Goal: Information Seeking & Learning: Learn about a topic

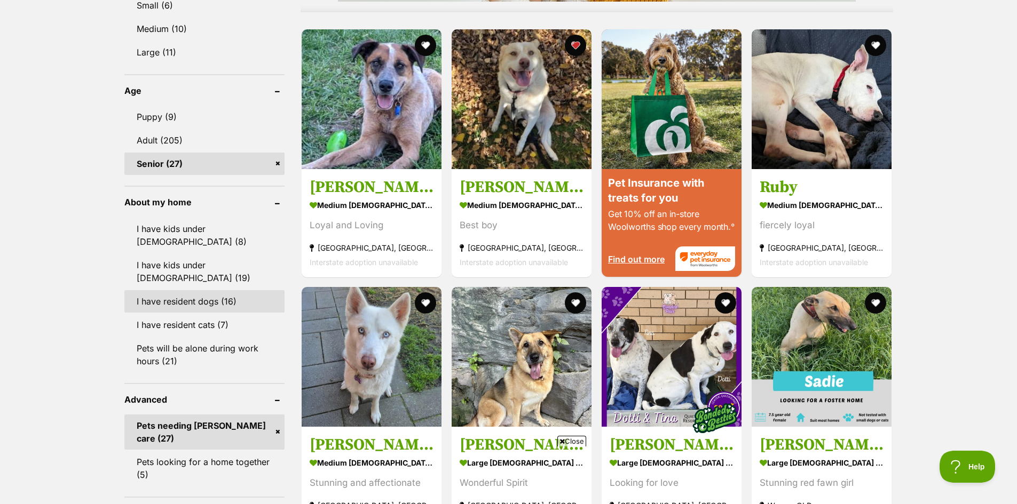
scroll to position [1067, 0]
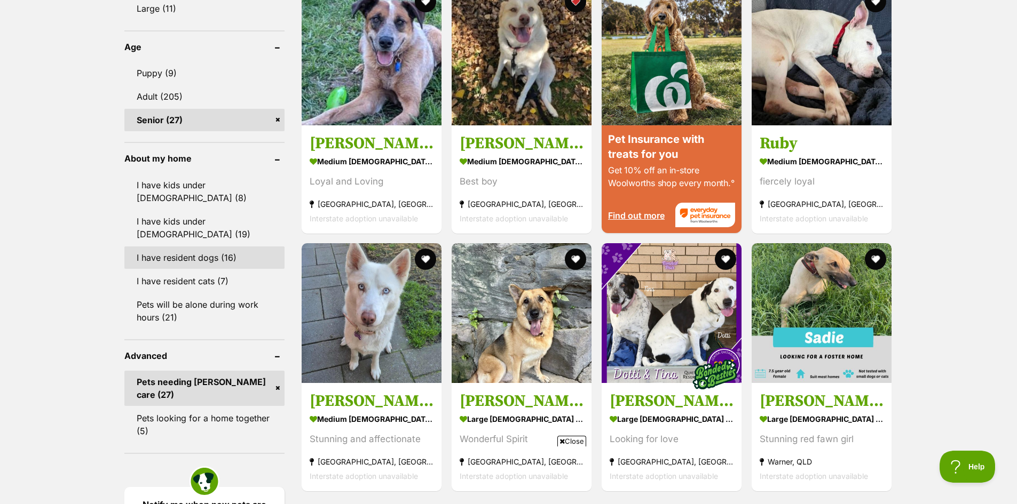
click at [185, 247] on link "I have resident dogs (16)" at bounding box center [204, 258] width 160 height 22
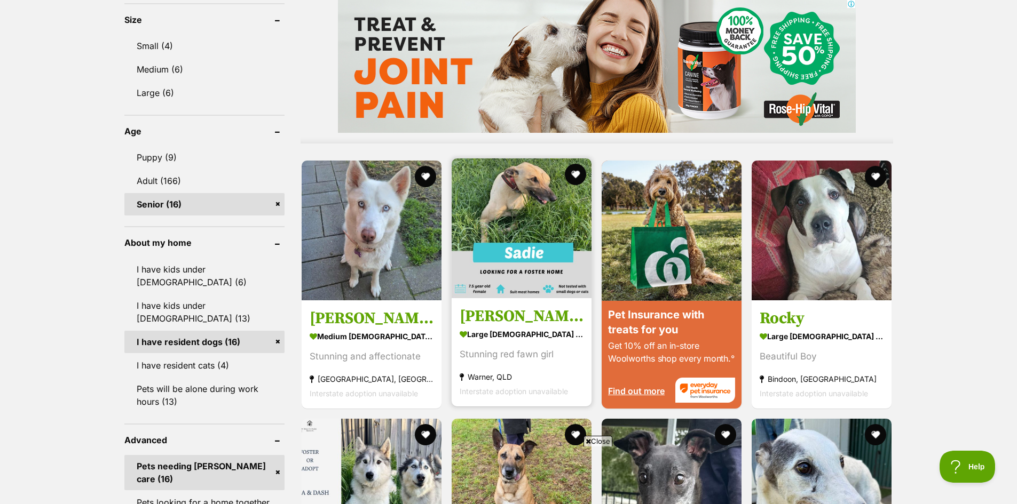
scroll to position [961, 0]
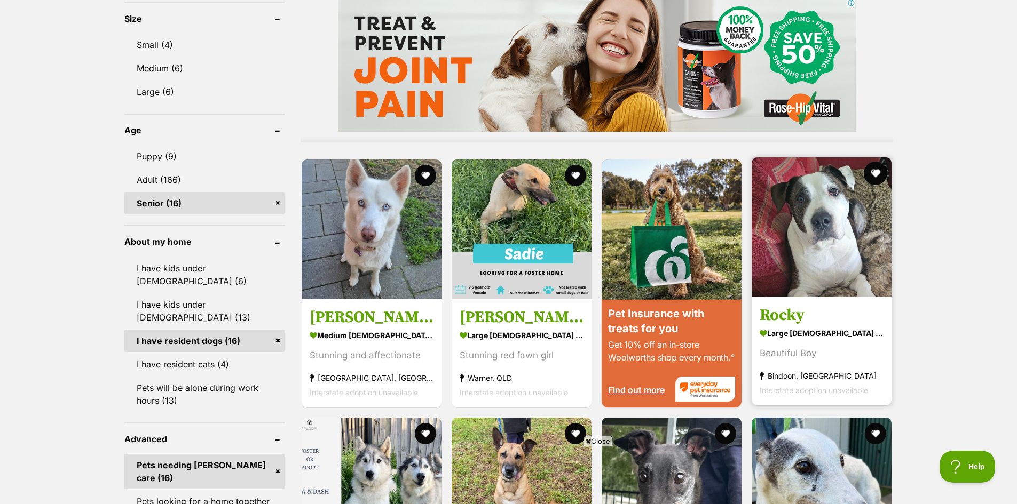
click at [875, 170] on button "favourite" at bounding box center [875, 173] width 23 height 23
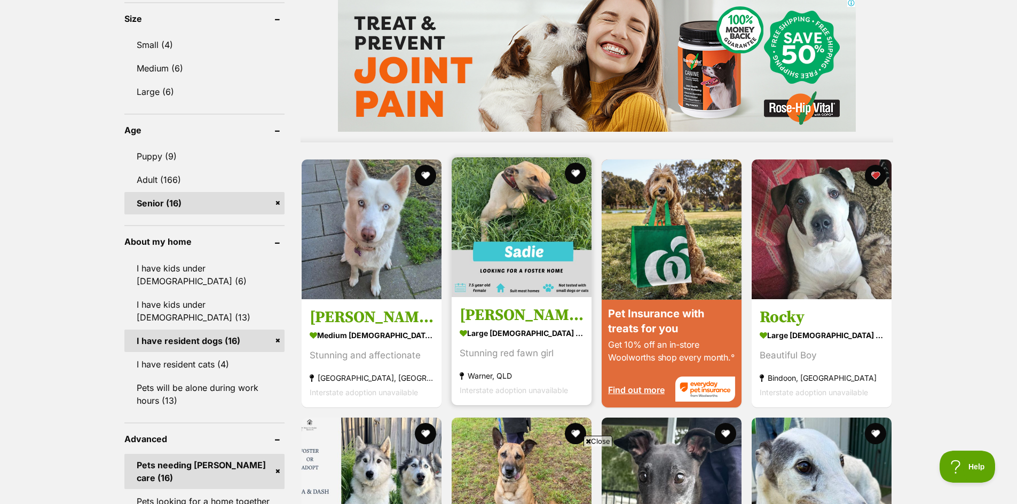
click at [511, 222] on img at bounding box center [521, 227] width 140 height 140
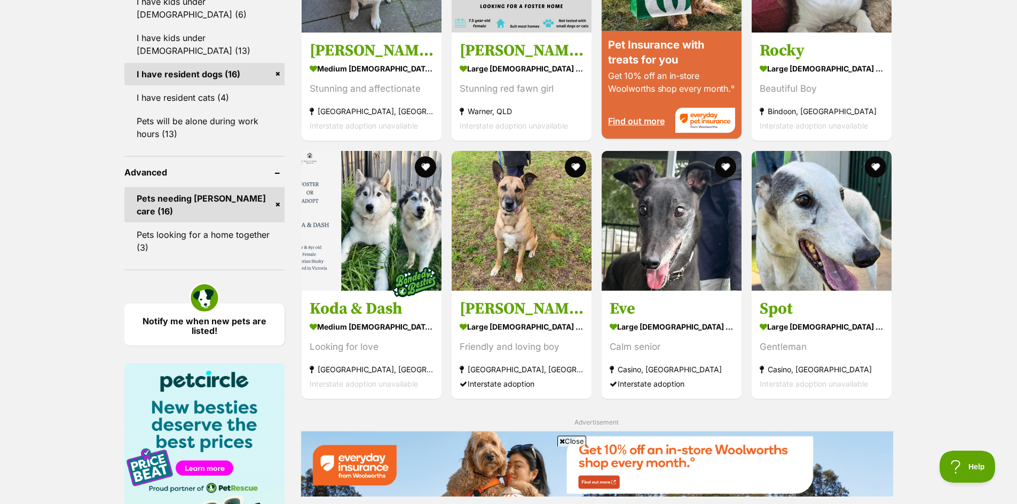
scroll to position [0, 0]
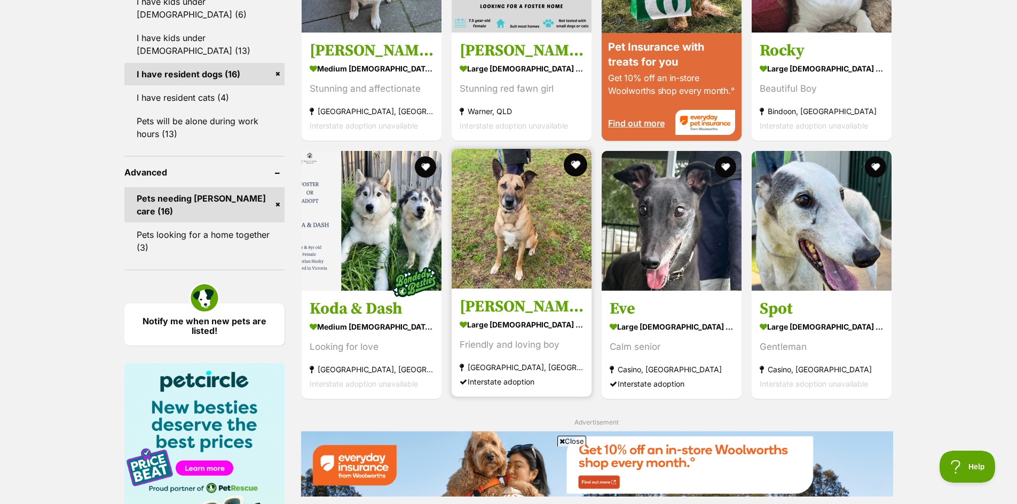
click at [575, 163] on button "favourite" at bounding box center [575, 164] width 23 height 23
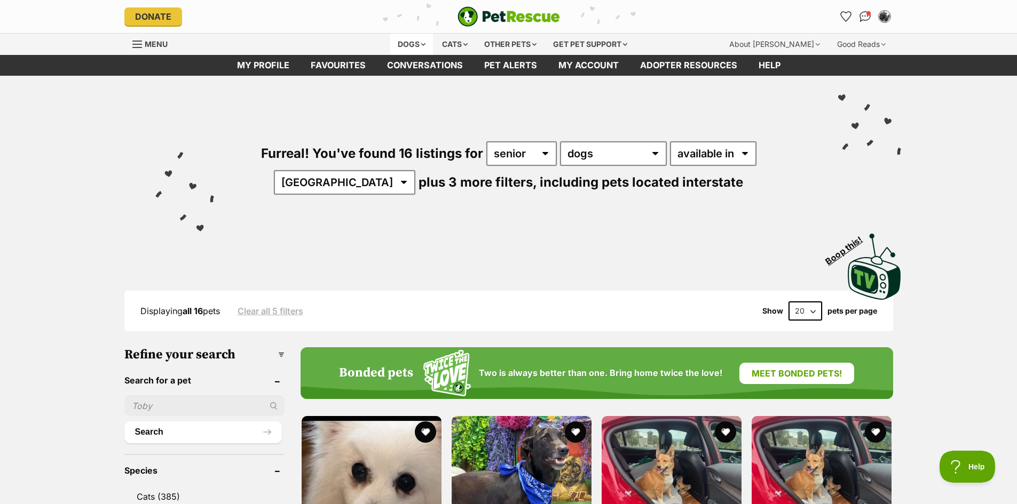
click at [416, 38] on div "Dogs" at bounding box center [411, 44] width 43 height 21
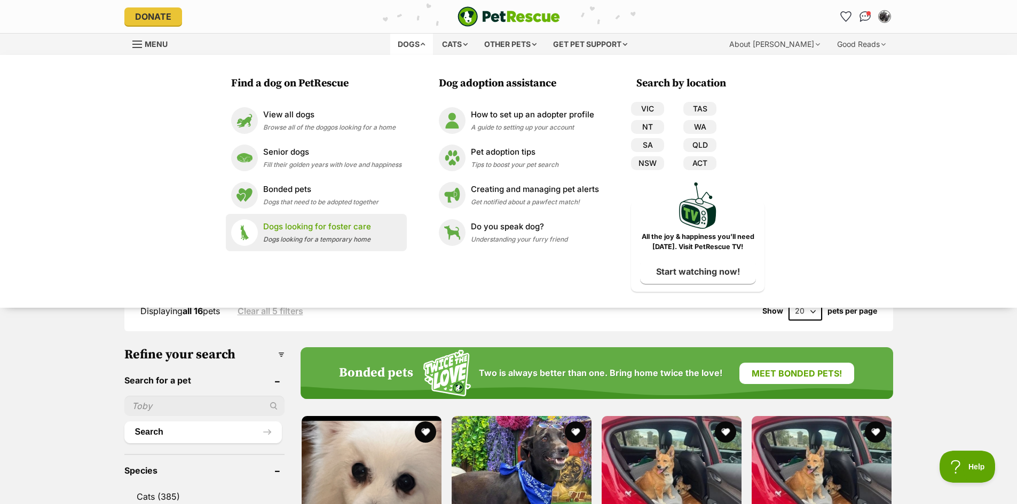
click at [307, 227] on p "Dogs looking for foster care" at bounding box center [317, 227] width 108 height 12
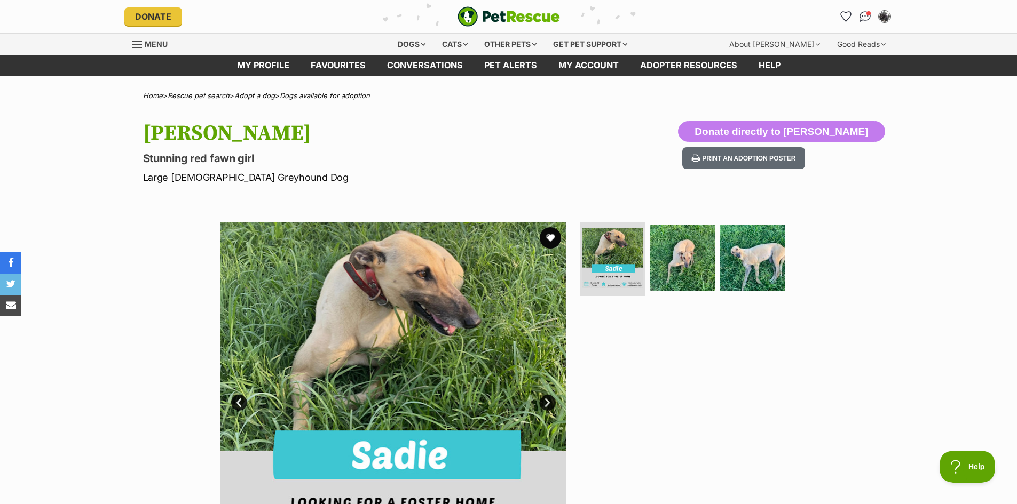
click at [426, 306] on img at bounding box center [393, 395] width 346 height 346
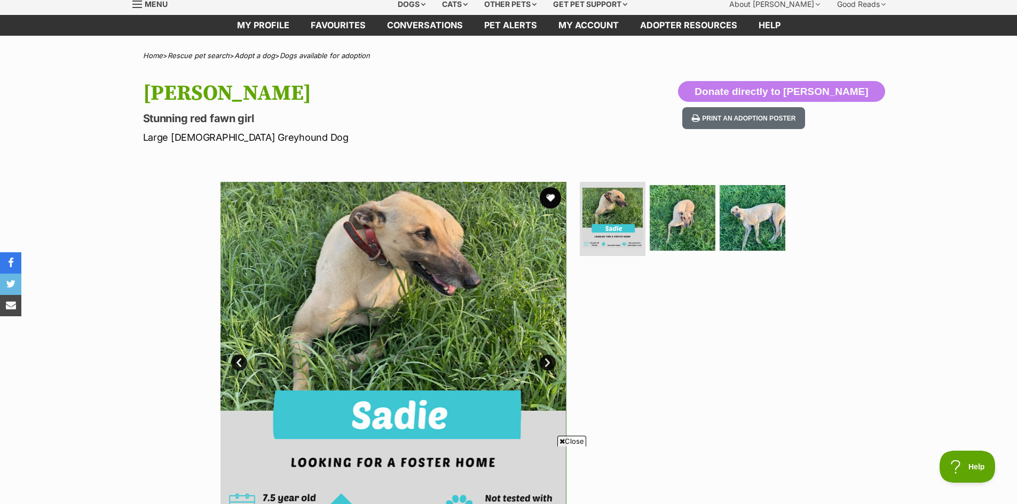
scroll to position [107, 0]
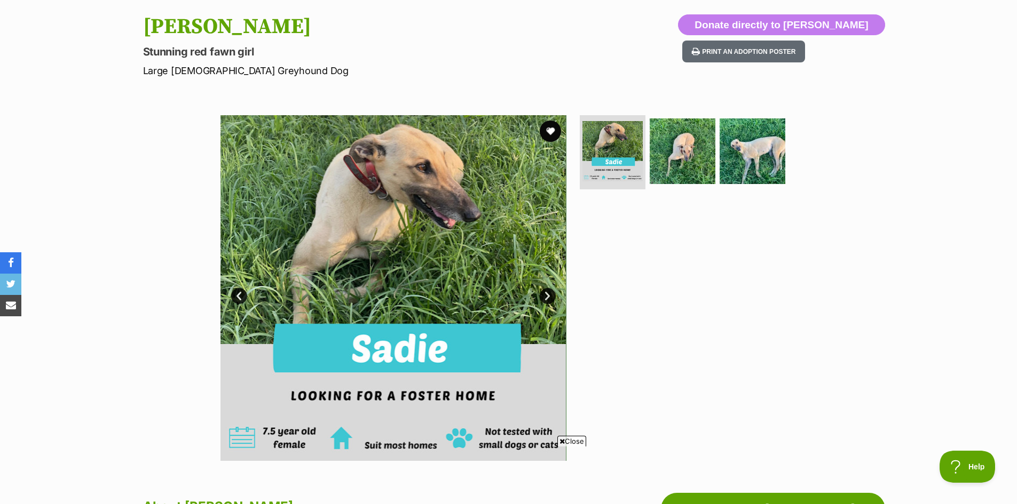
click at [482, 249] on img at bounding box center [393, 288] width 346 height 346
click at [546, 295] on link "Next" at bounding box center [548, 296] width 16 height 16
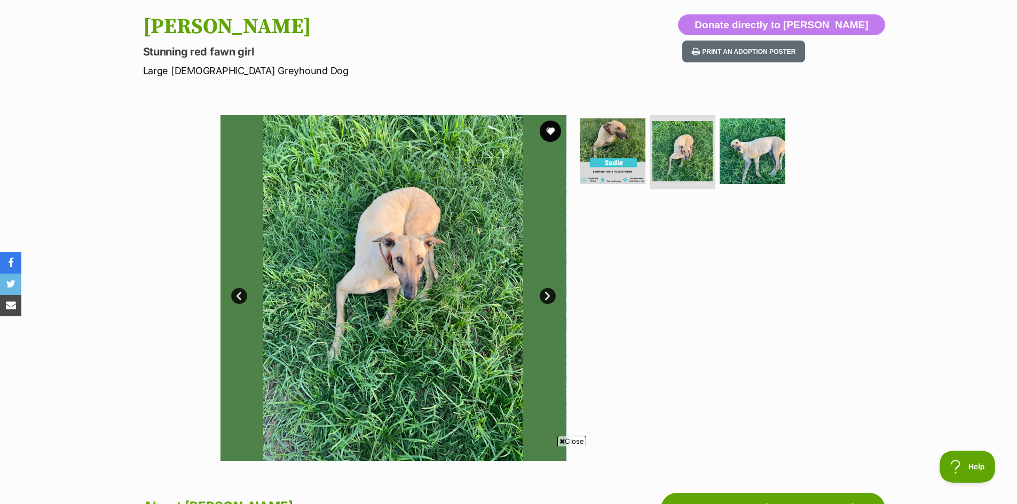
click at [546, 295] on link "Next" at bounding box center [548, 296] width 16 height 16
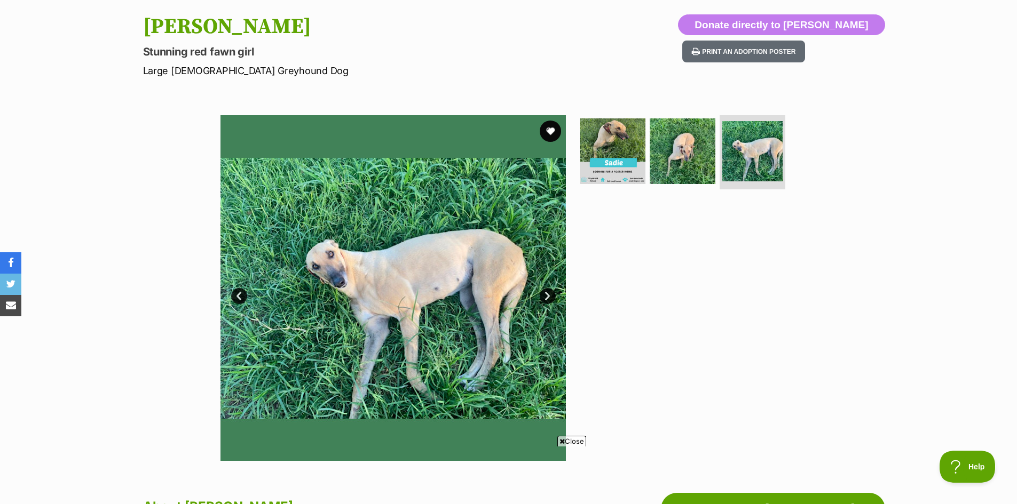
click at [546, 295] on link "Next" at bounding box center [548, 296] width 16 height 16
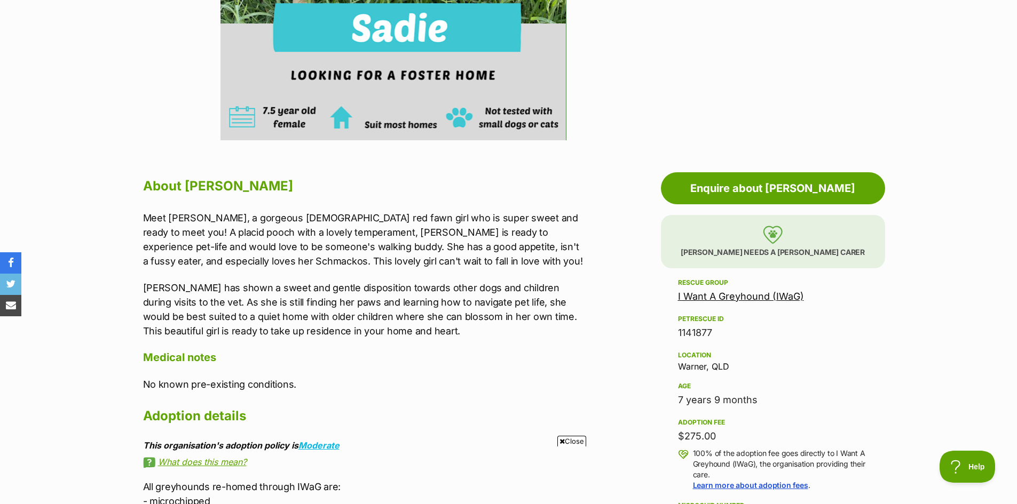
scroll to position [534, 0]
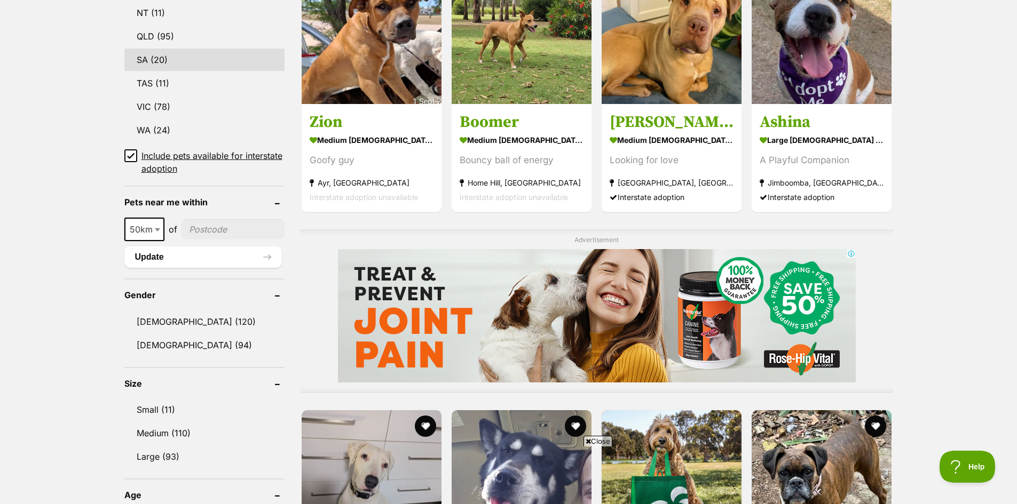
scroll to position [640, 0]
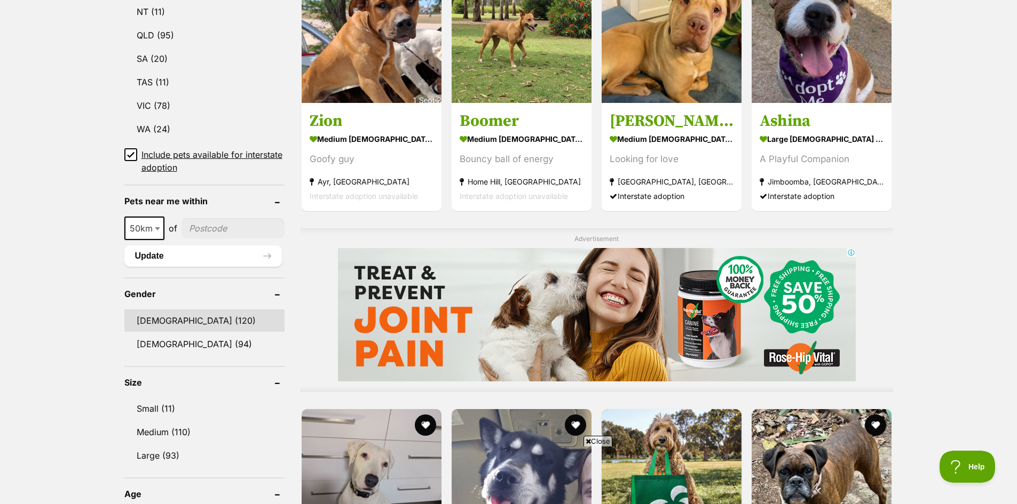
click at [148, 322] on link "Male (120)" at bounding box center [204, 321] width 160 height 22
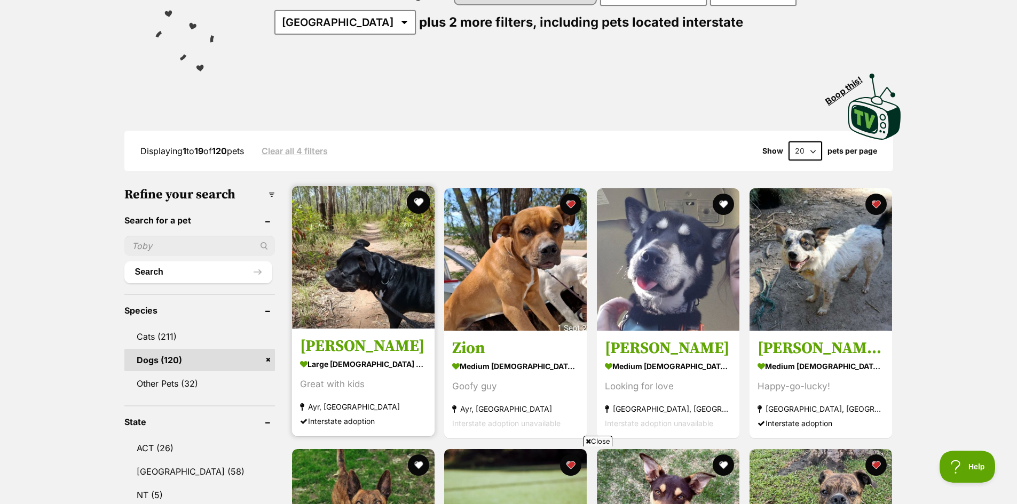
click at [418, 197] on button "favourite" at bounding box center [417, 202] width 23 height 23
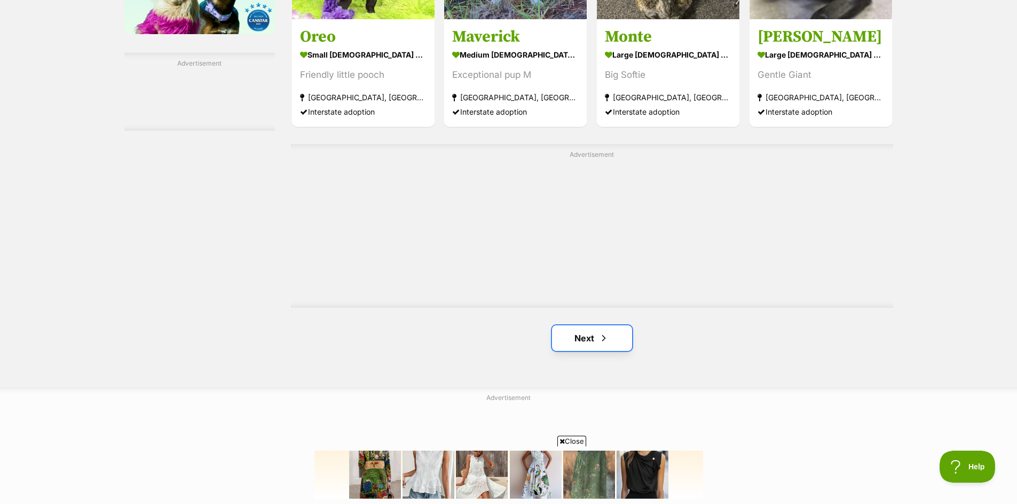
click at [585, 340] on link "Next" at bounding box center [592, 339] width 80 height 26
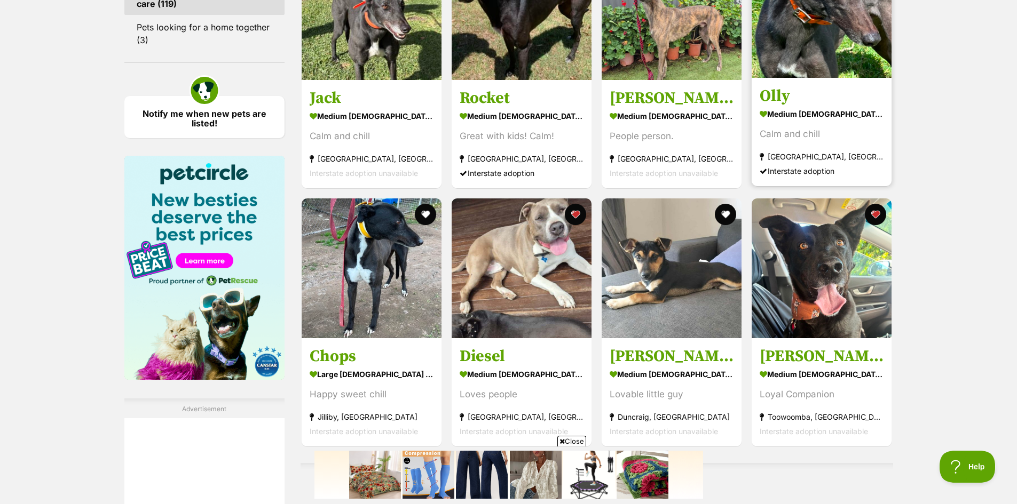
scroll to position [1494, 0]
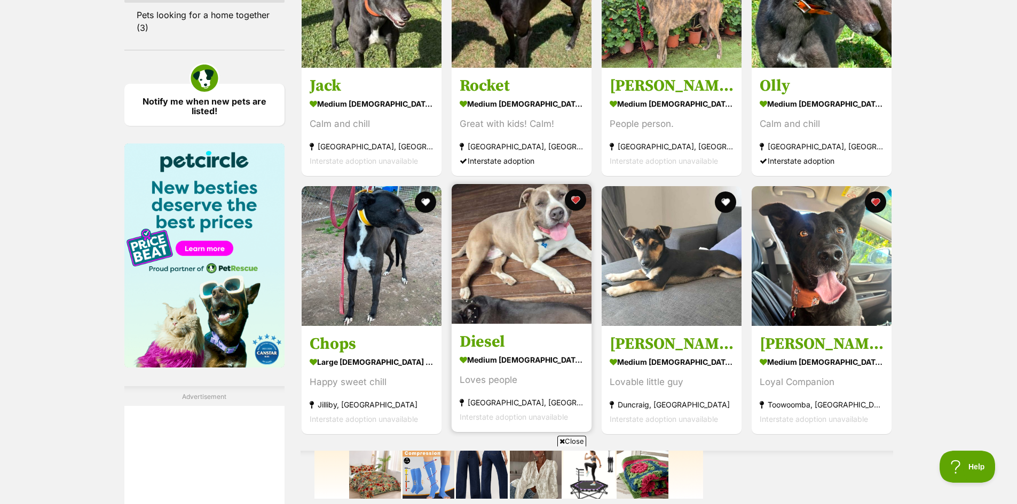
click at [516, 261] on img at bounding box center [521, 254] width 140 height 140
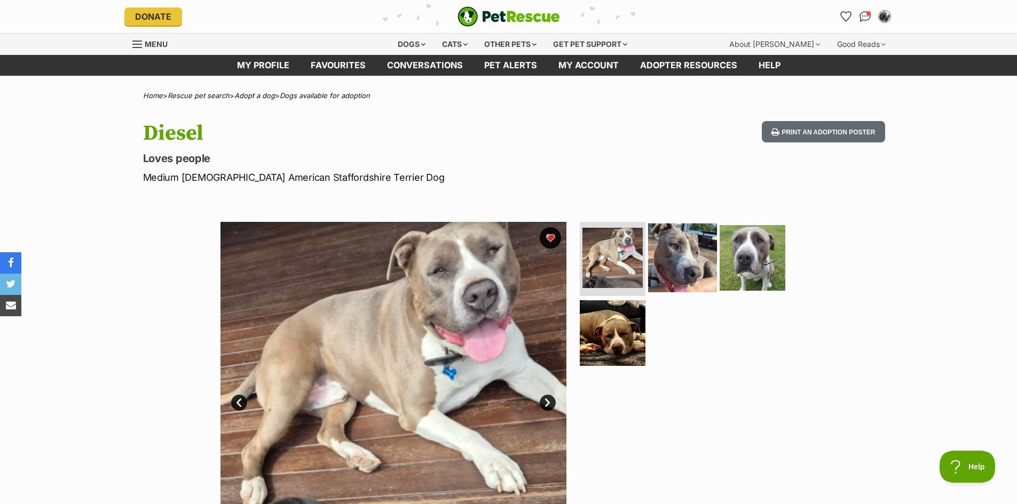
click at [695, 258] on img at bounding box center [682, 257] width 69 height 69
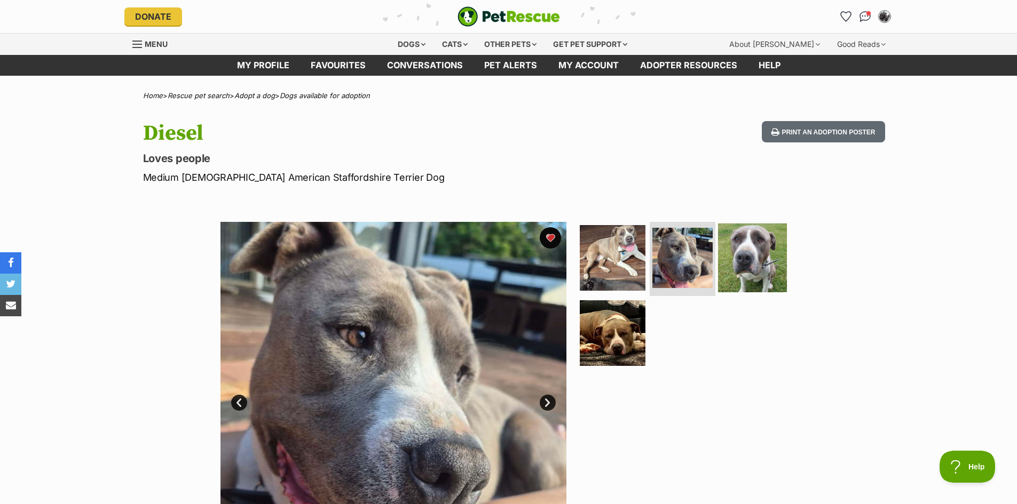
click at [736, 256] on img at bounding box center [752, 257] width 69 height 69
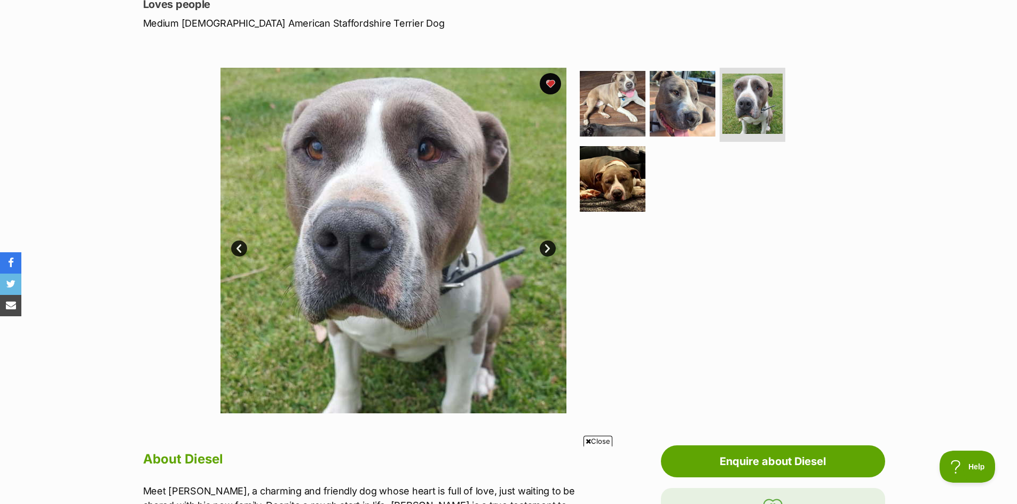
scroll to position [160, 0]
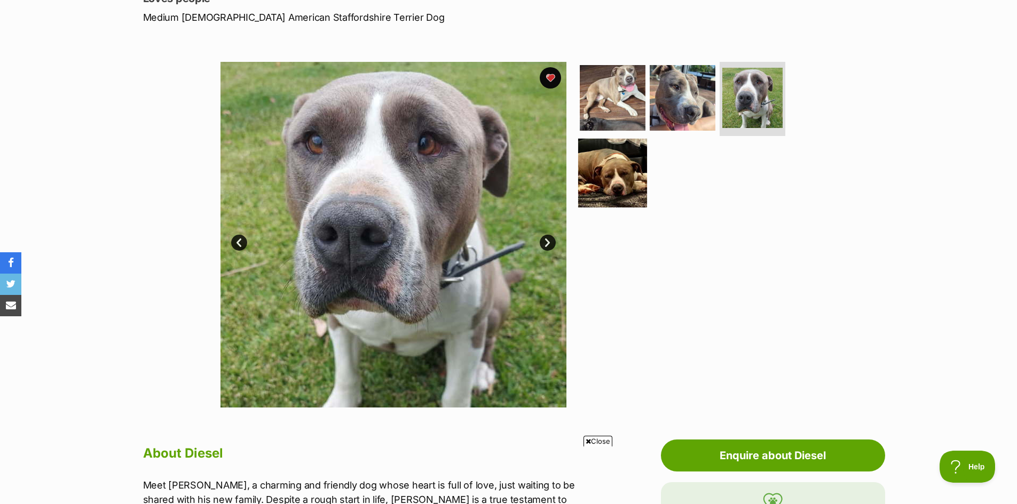
click at [613, 188] on img at bounding box center [612, 173] width 69 height 69
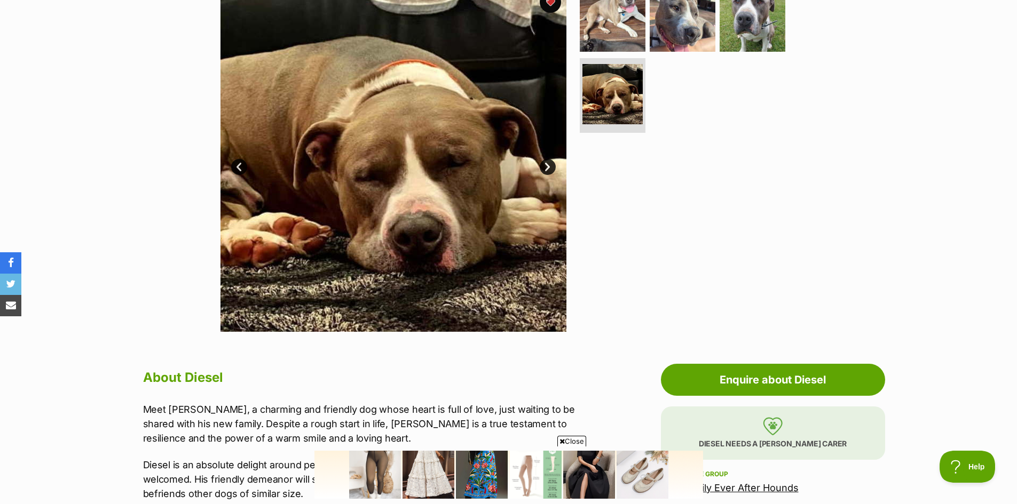
scroll to position [53, 0]
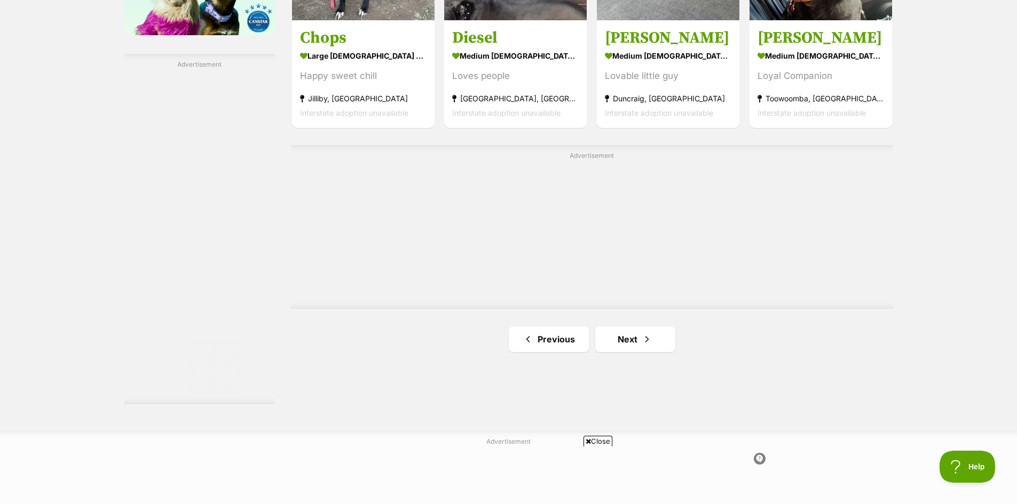
scroll to position [1814, 0]
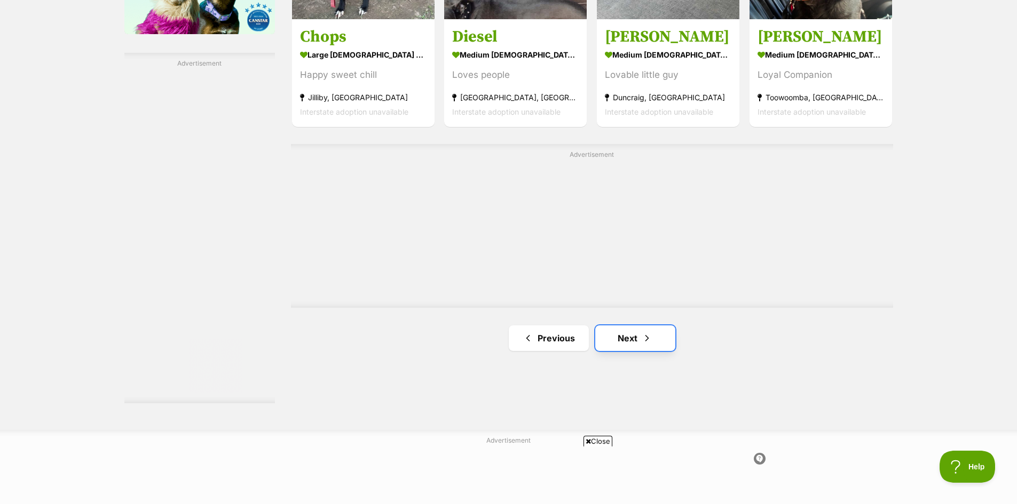
click at [624, 341] on link "Next" at bounding box center [635, 339] width 80 height 26
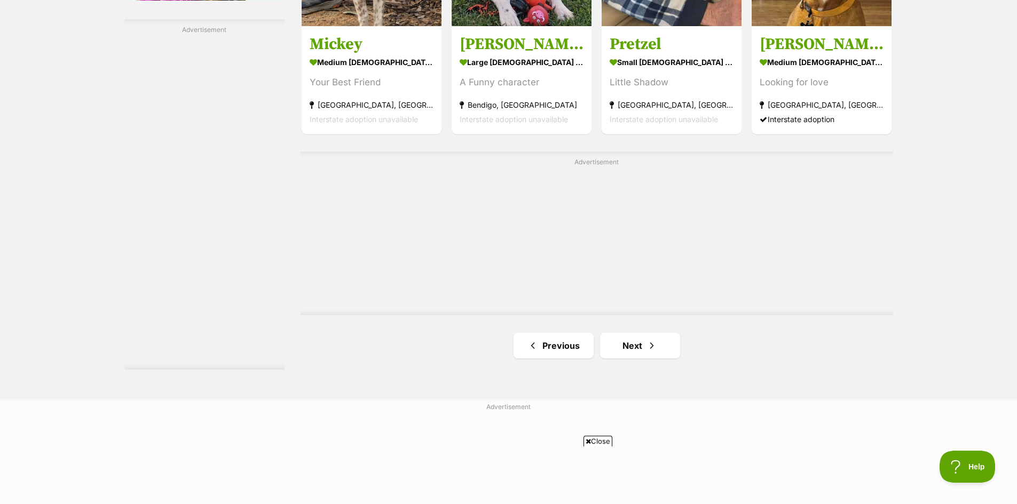
scroll to position [1868, 0]
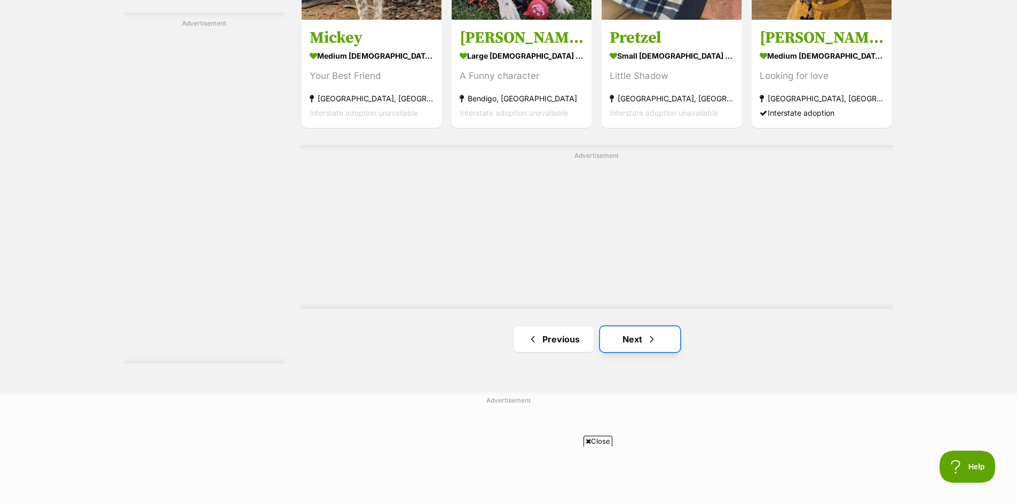
click at [629, 342] on link "Next" at bounding box center [640, 340] width 80 height 26
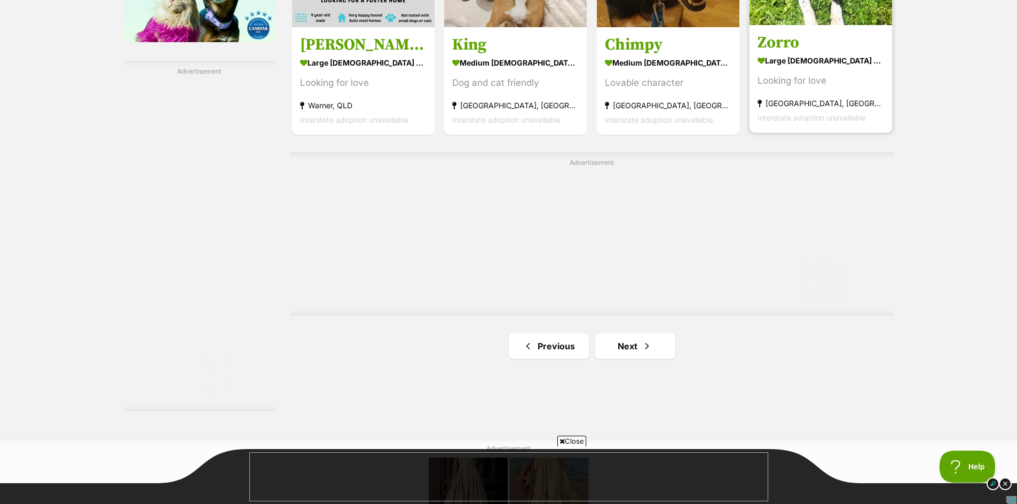
scroll to position [1814, 0]
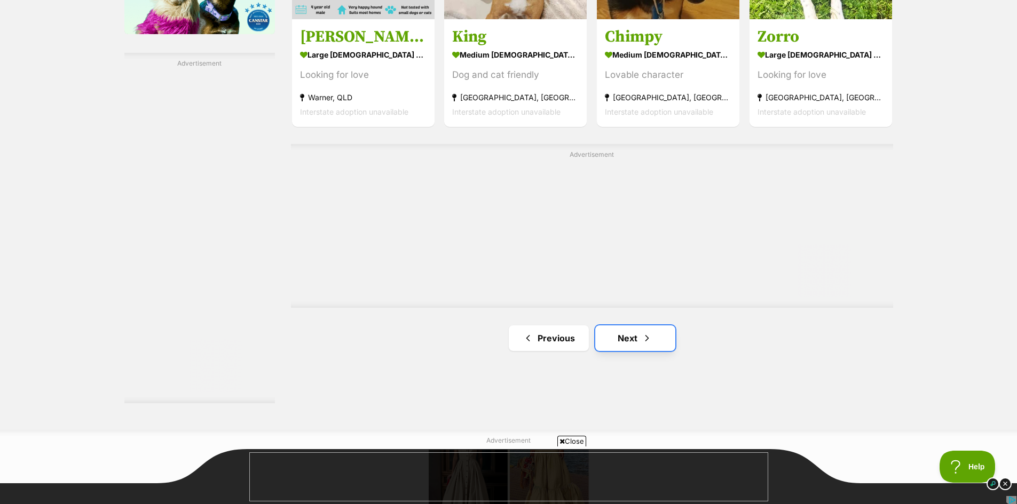
click at [628, 336] on link "Next" at bounding box center [635, 339] width 80 height 26
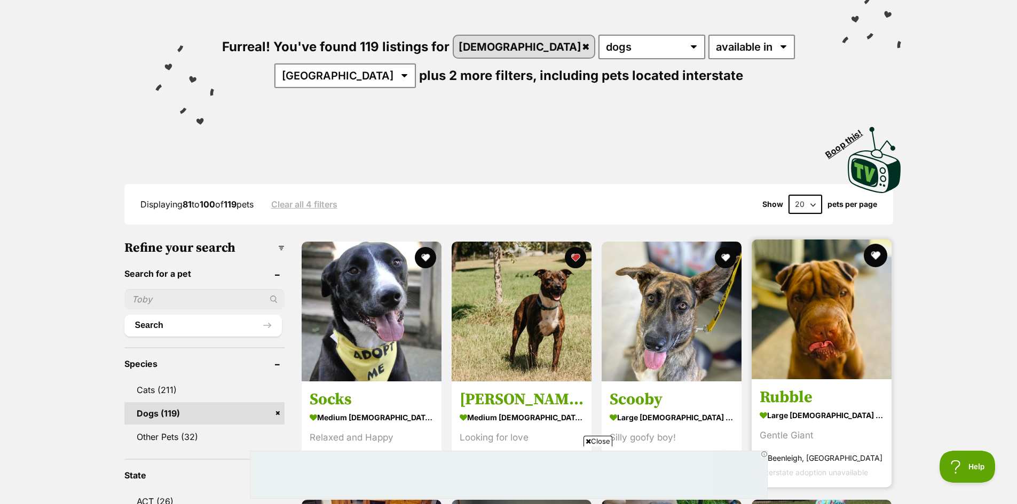
click at [874, 254] on button "favourite" at bounding box center [875, 255] width 23 height 23
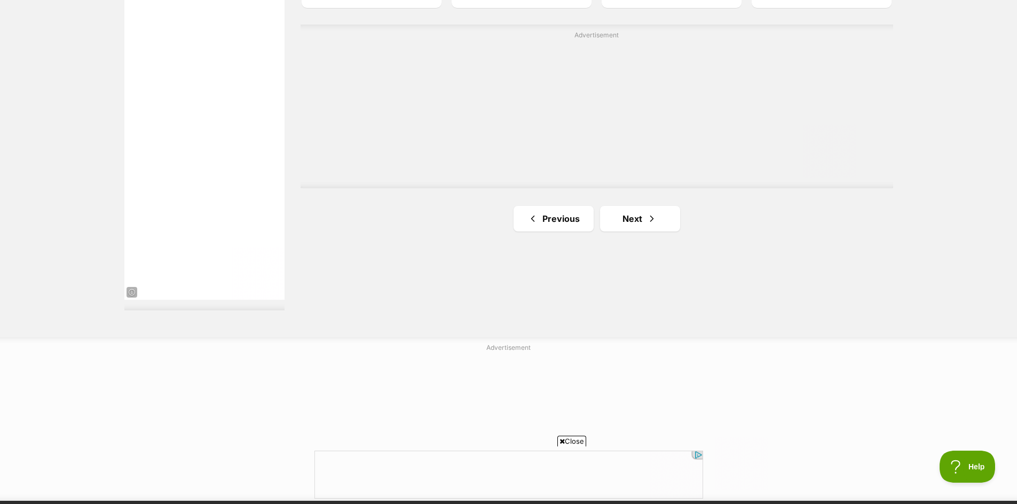
scroll to position [1921, 0]
click at [631, 215] on link "Next" at bounding box center [640, 218] width 80 height 26
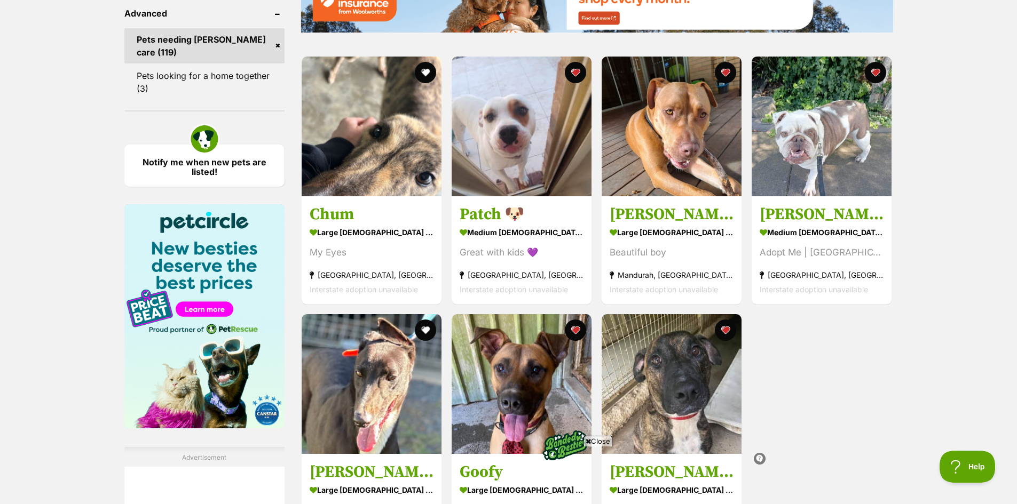
scroll to position [1387, 0]
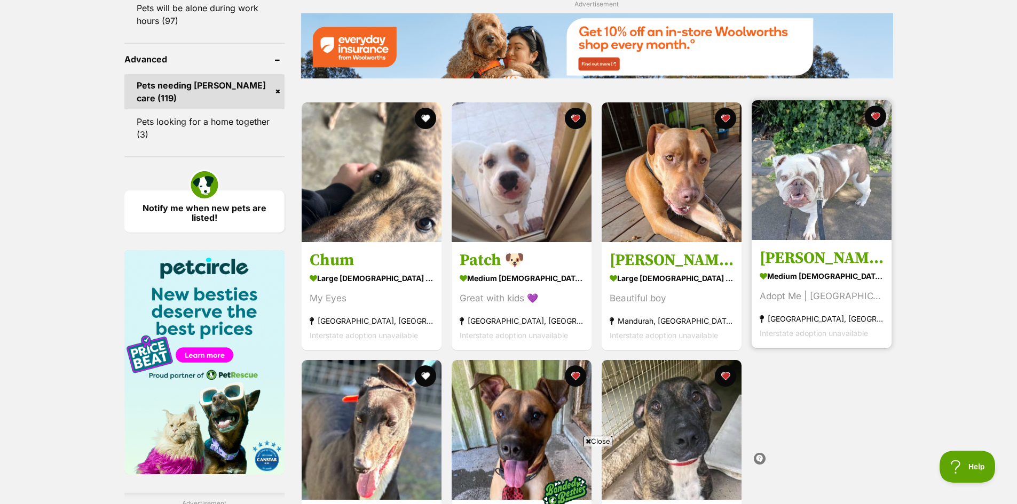
click at [839, 191] on img at bounding box center [821, 170] width 140 height 140
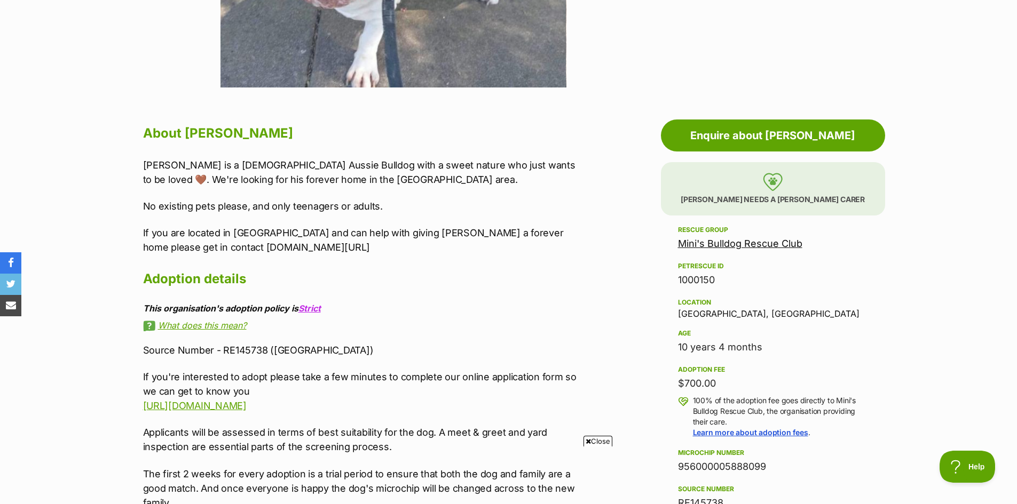
click at [746, 244] on link "Mini's Bulldog Rescue Club" at bounding box center [740, 243] width 124 height 11
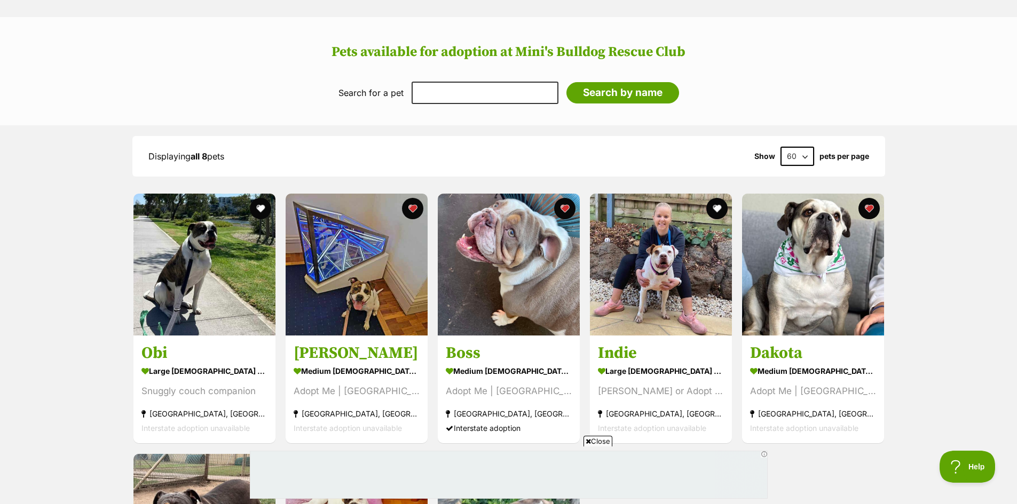
scroll to position [694, 0]
